Goal: Task Accomplishment & Management: Manage account settings

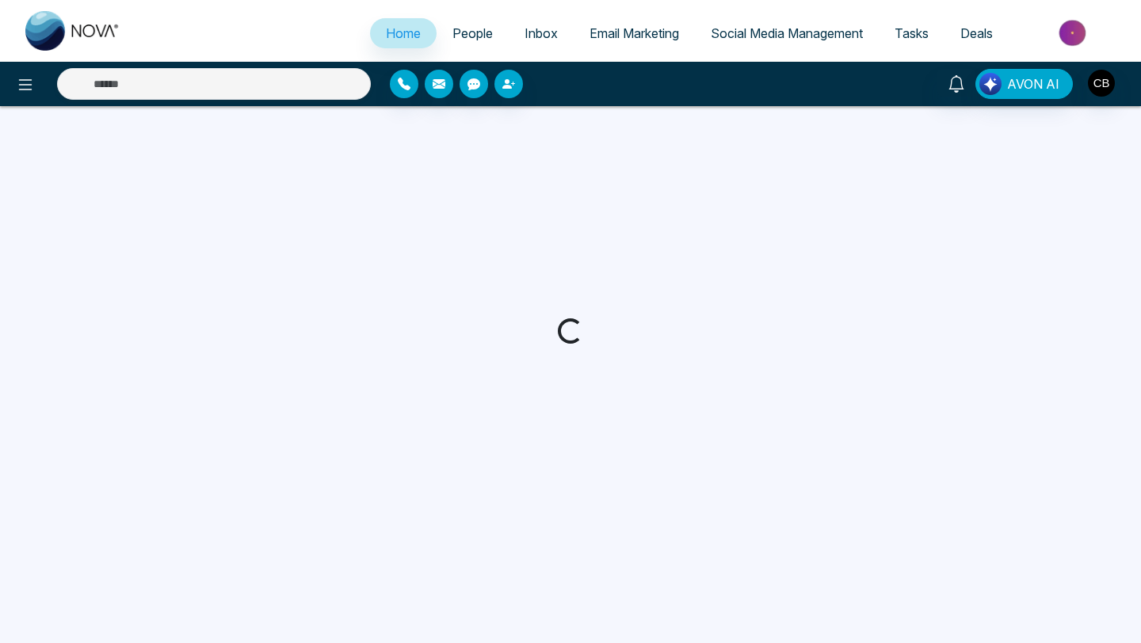
select select "*"
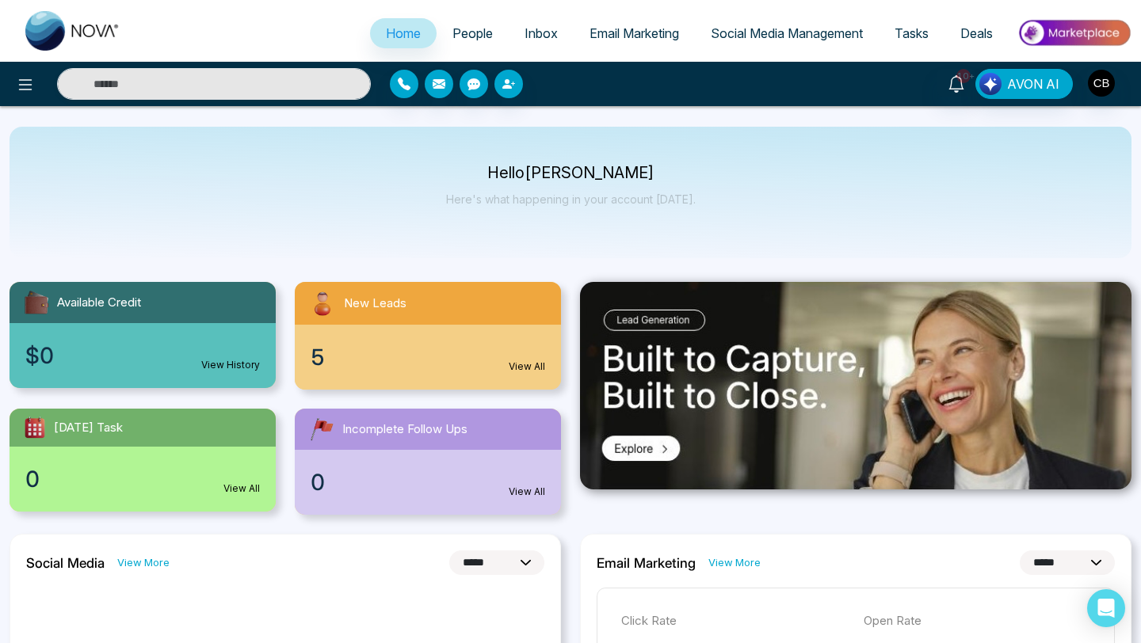
click at [522, 364] on link "View All" at bounding box center [526, 367] width 36 height 14
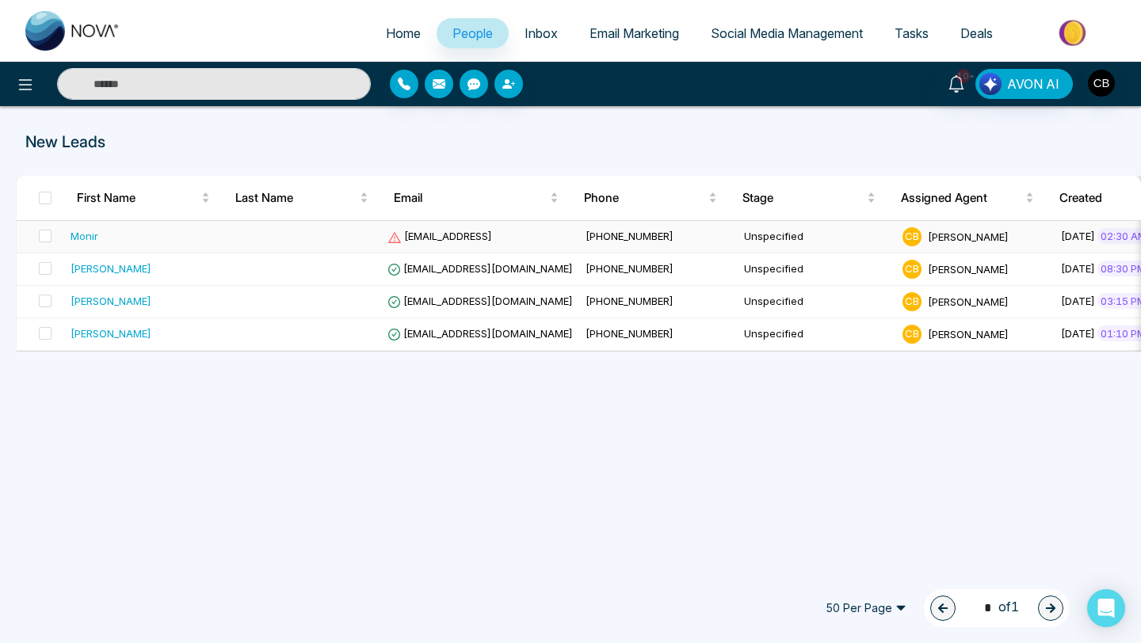
click at [96, 241] on div "Monir" at bounding box center [84, 236] width 28 height 16
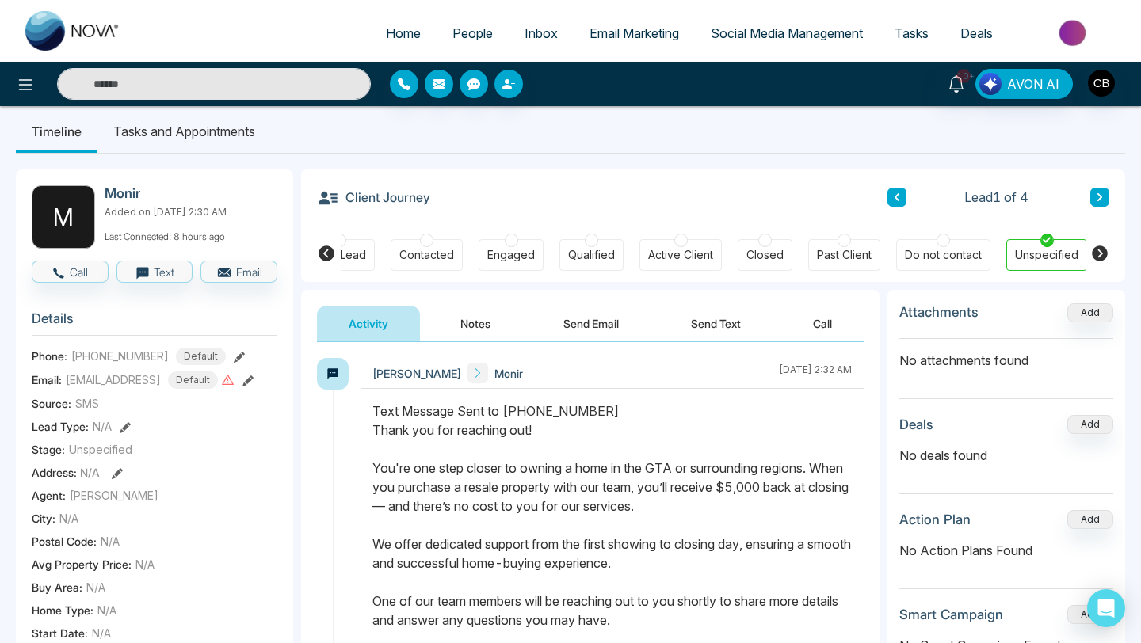
scroll to position [7, 0]
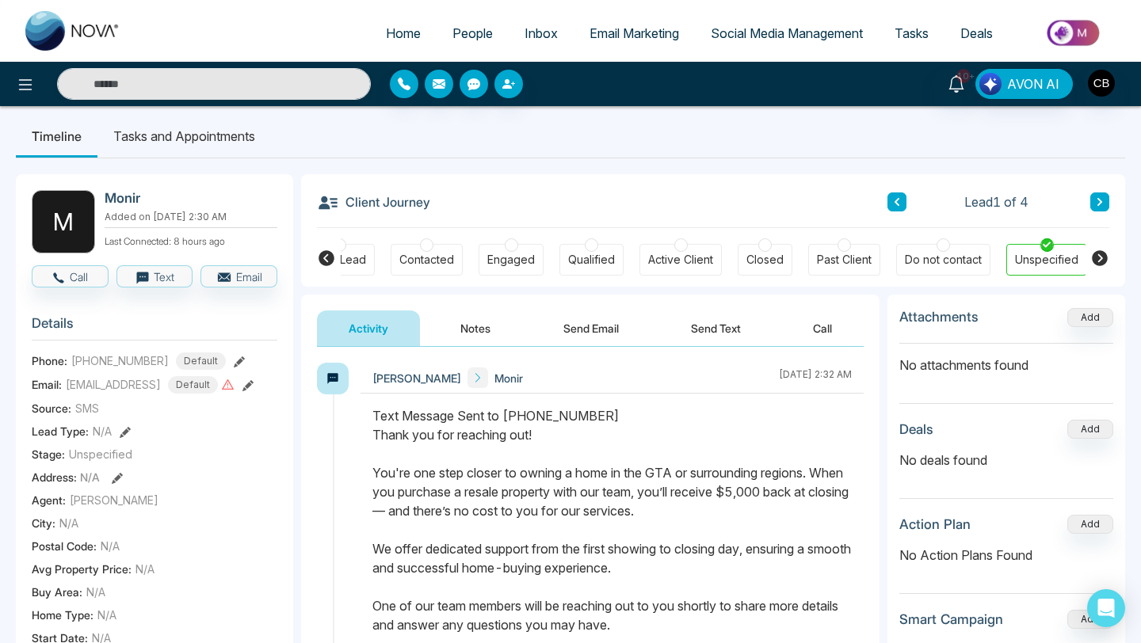
click at [478, 329] on button "Notes" at bounding box center [474, 328] width 93 height 36
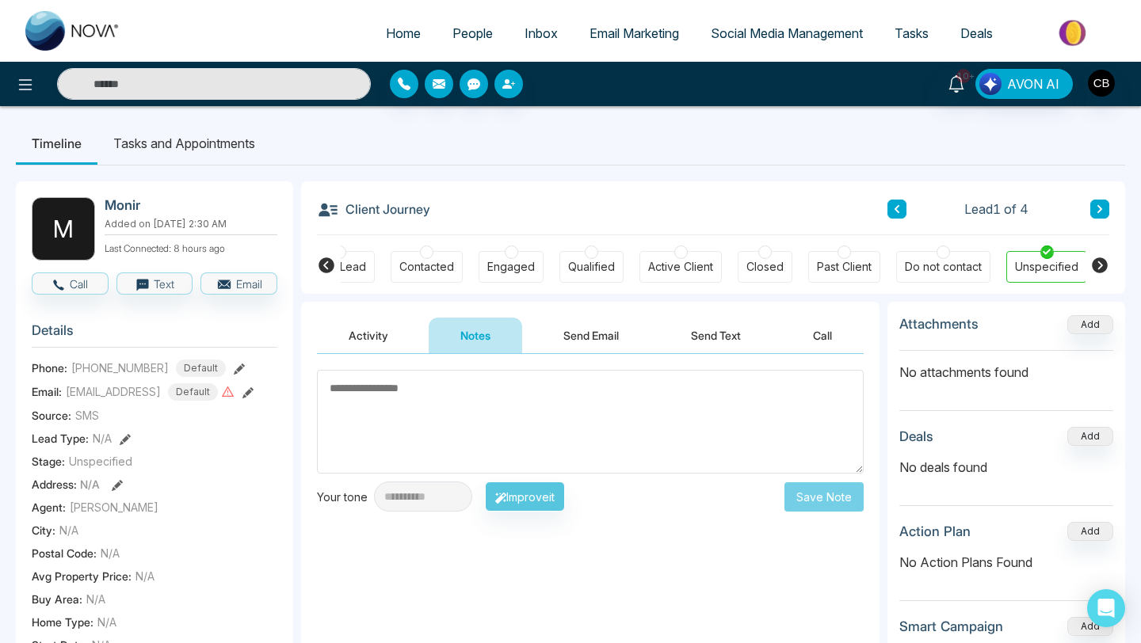
click at [352, 380] on textarea at bounding box center [590, 422] width 546 height 104
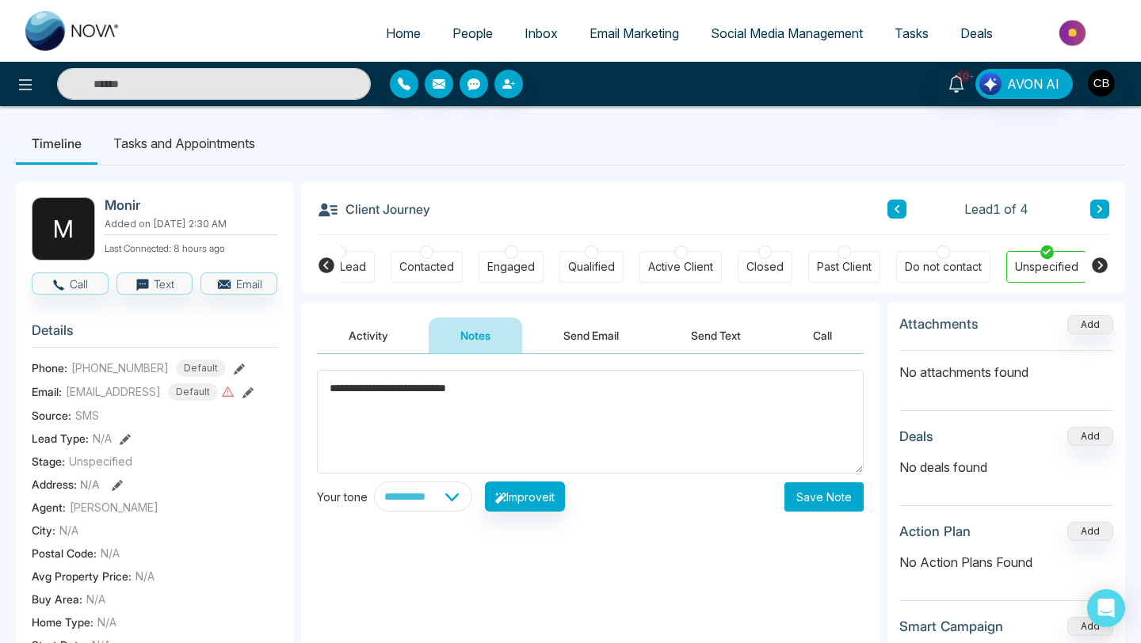
type textarea "**********"
click at [828, 493] on button "Save Note" at bounding box center [823, 496] width 79 height 29
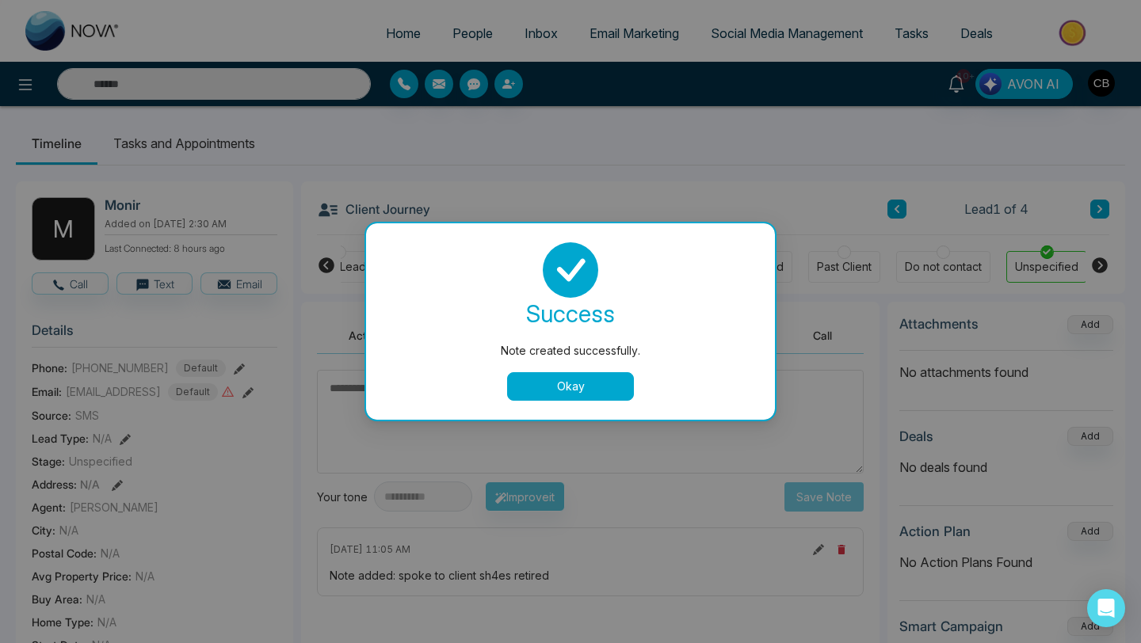
click at [573, 388] on button "Okay" at bounding box center [570, 386] width 127 height 29
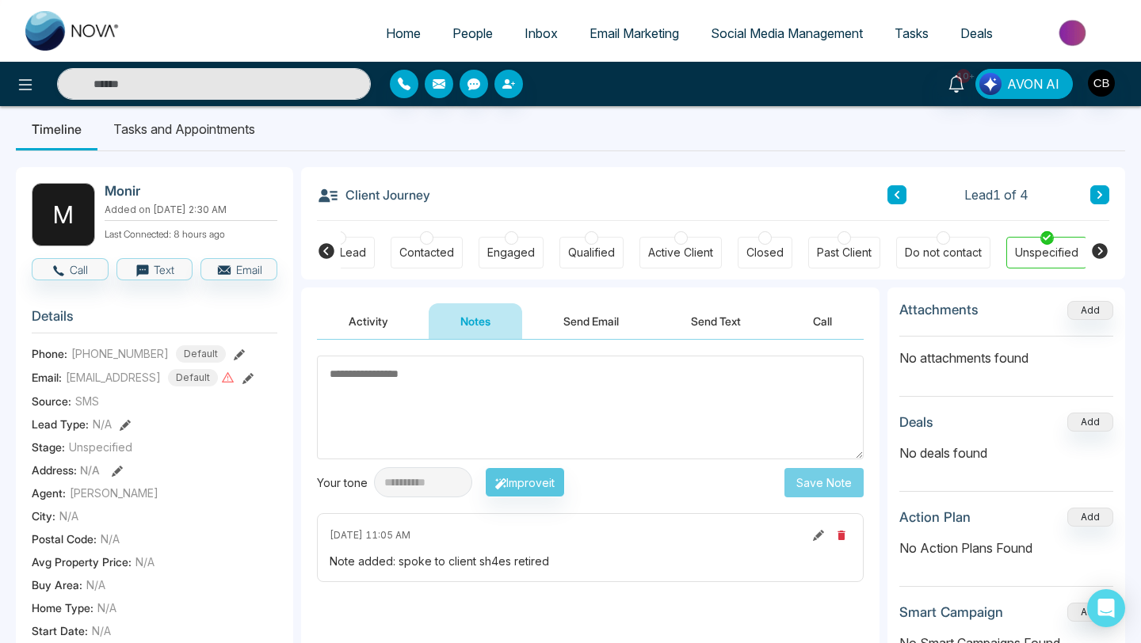
scroll to position [13, 0]
click at [942, 239] on div at bounding box center [942, 239] width 13 height 13
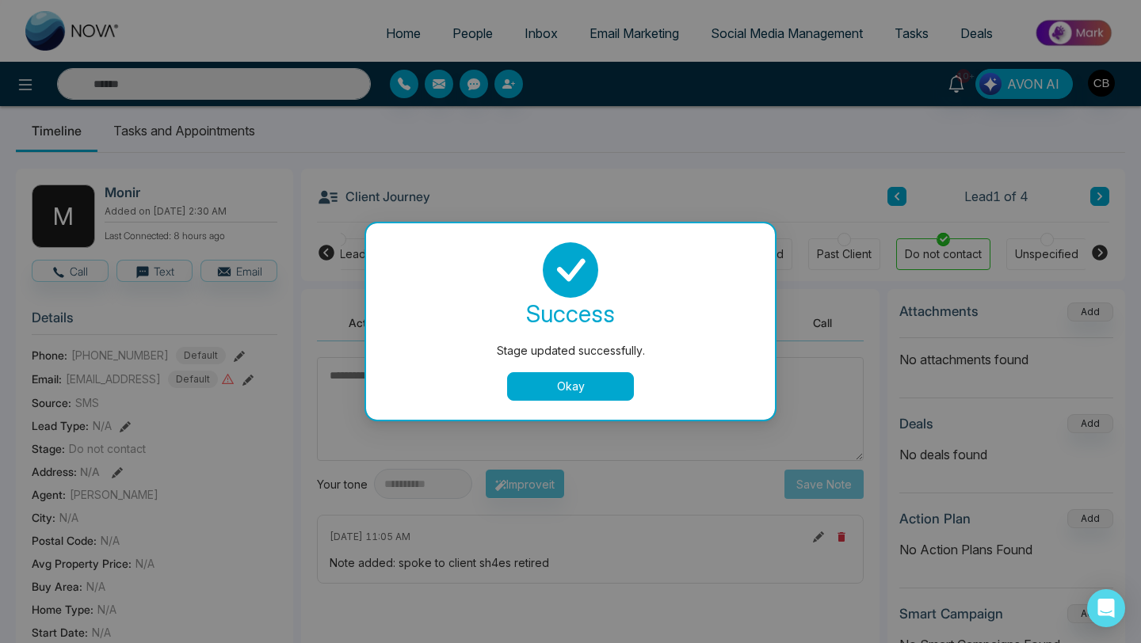
click at [573, 386] on button "Okay" at bounding box center [570, 386] width 127 height 29
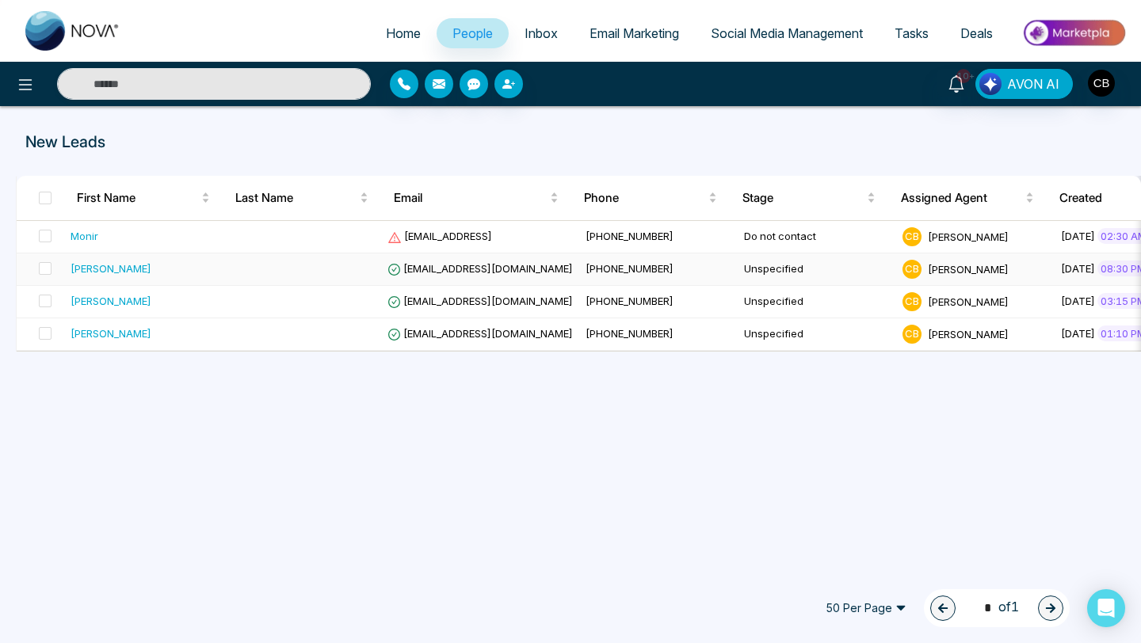
click at [128, 267] on div "[PERSON_NAME]" at bounding box center [110, 269] width 81 height 16
click at [117, 303] on div "[PERSON_NAME]" at bounding box center [110, 301] width 81 height 16
click at [628, 331] on span "[PHONE_NUMBER]" at bounding box center [629, 333] width 88 height 13
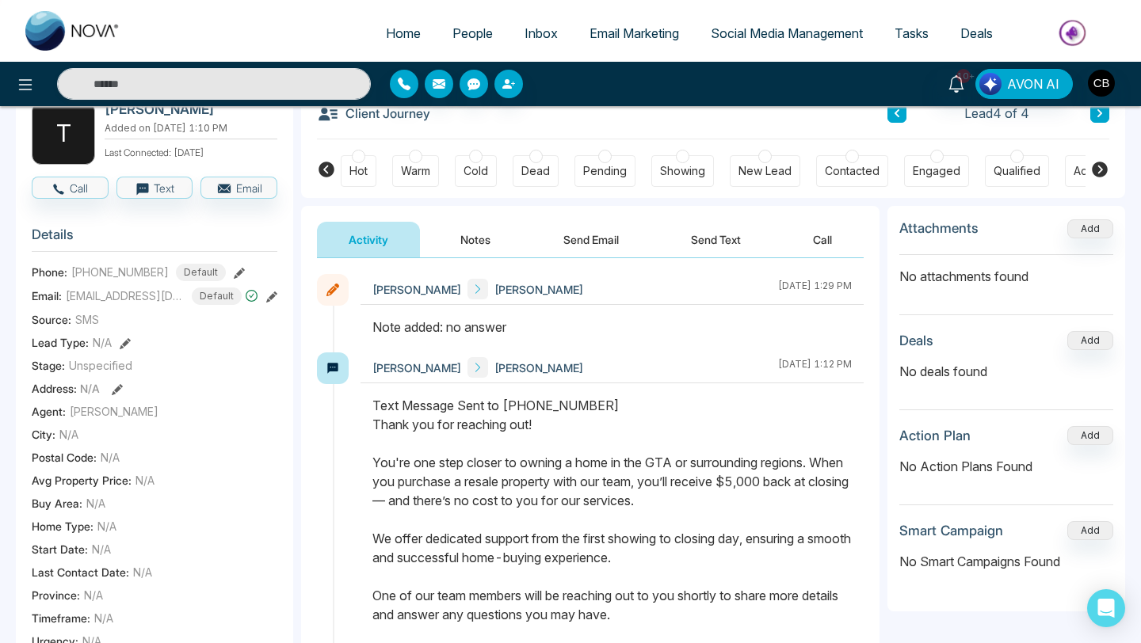
scroll to position [55, 0]
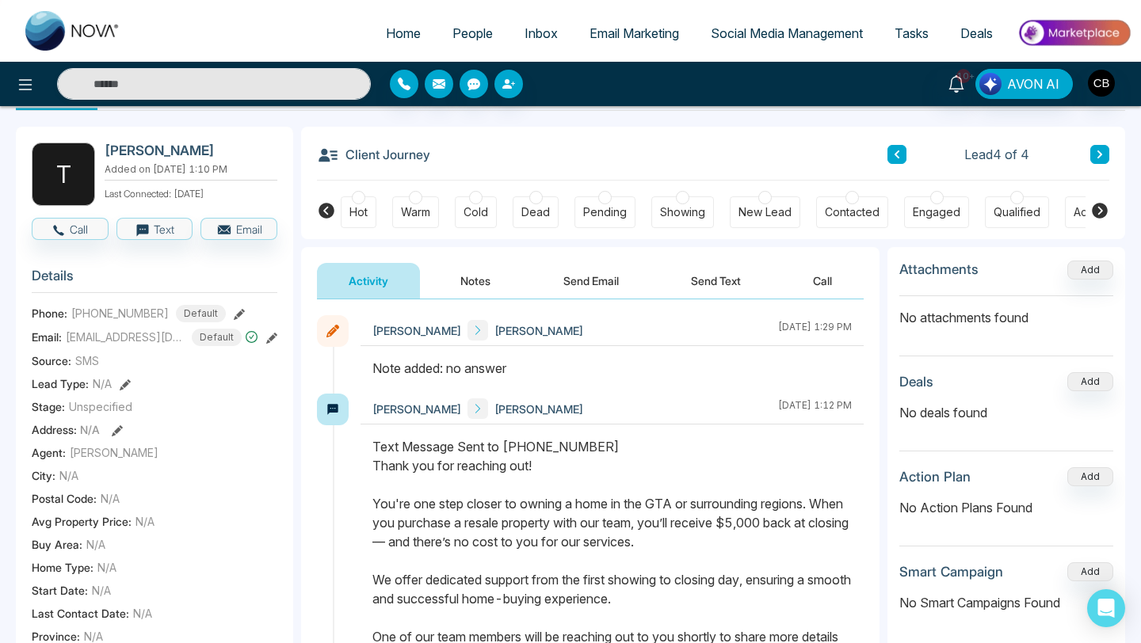
click at [473, 278] on button "Notes" at bounding box center [474, 281] width 93 height 36
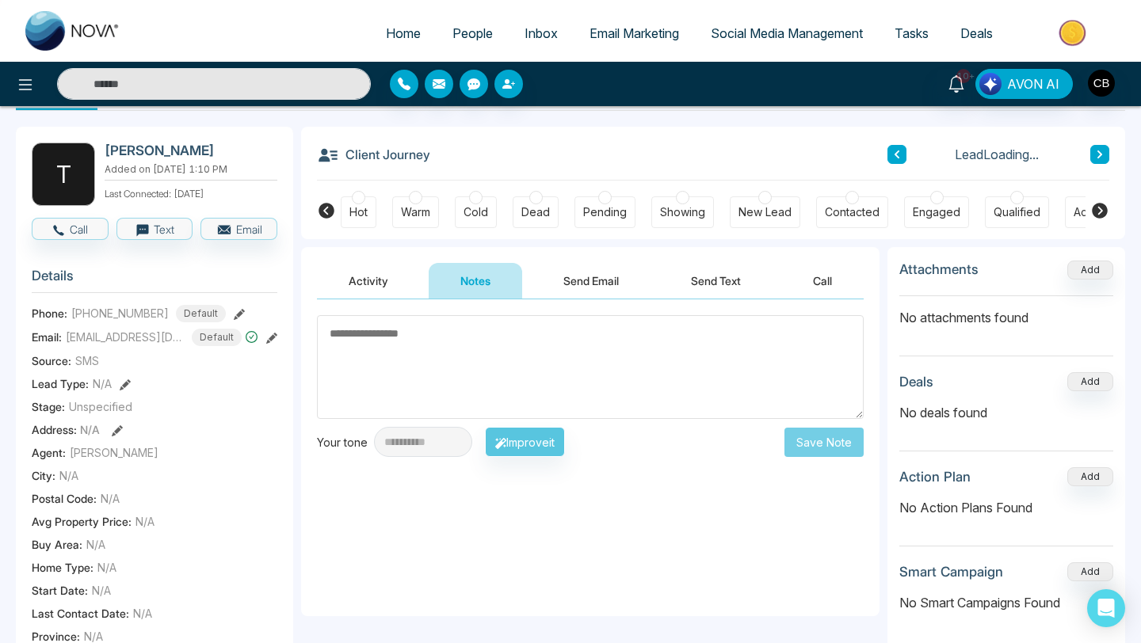
click at [349, 341] on textarea at bounding box center [590, 367] width 546 height 104
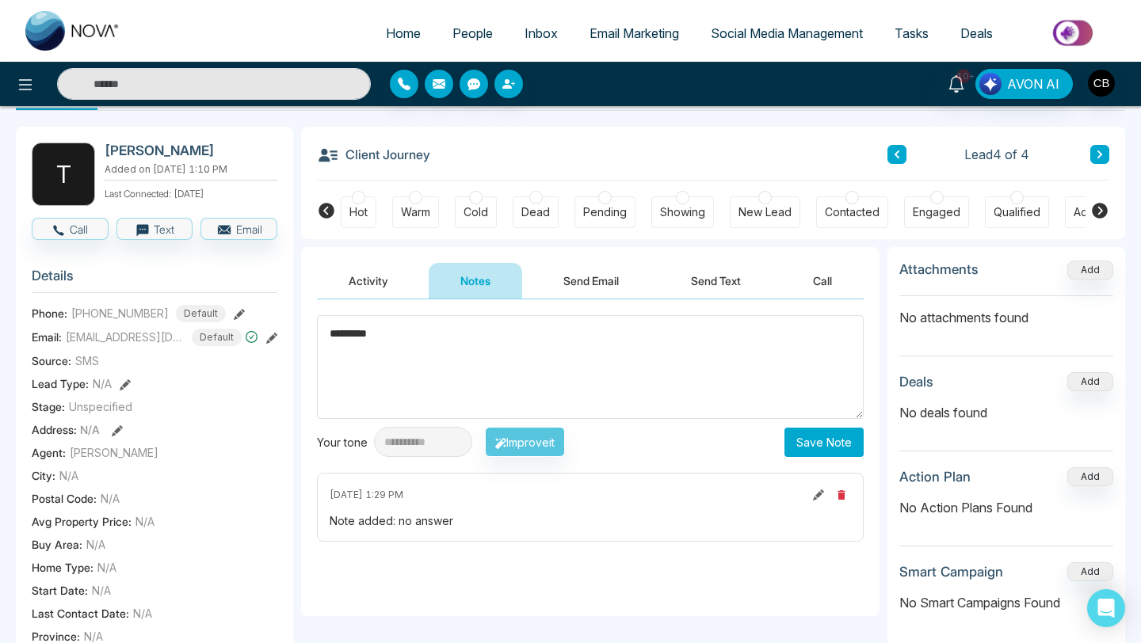
type textarea "*********"
click at [804, 438] on button "Save Note" at bounding box center [823, 442] width 79 height 29
